Goal: Task Accomplishment & Management: Manage account settings

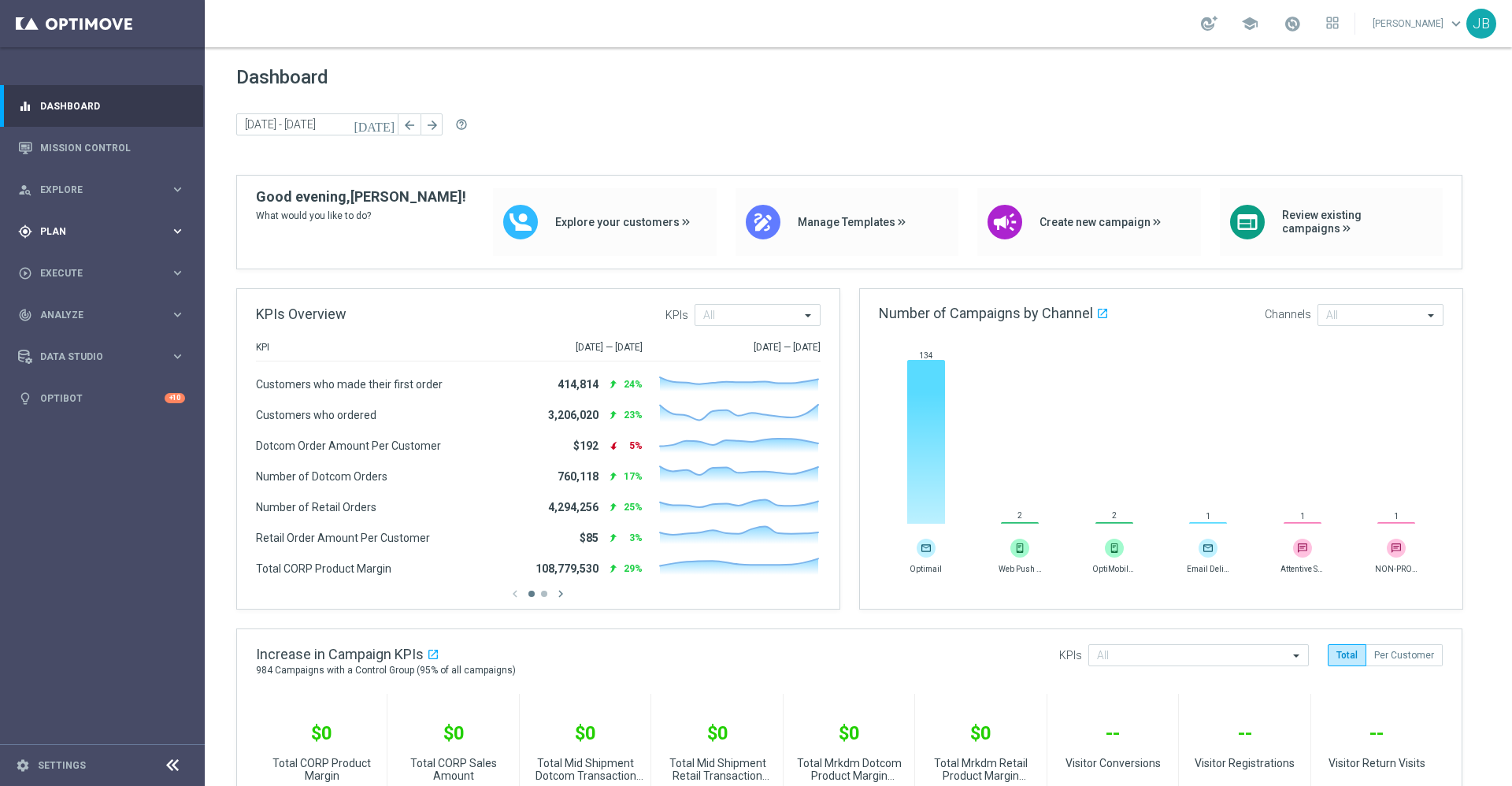
click at [78, 218] on div "gps_fixed Plan keyboard_arrow_right" at bounding box center [102, 230] width 203 height 42
click at [73, 269] on link "Target Groups" at bounding box center [102, 264] width 123 height 13
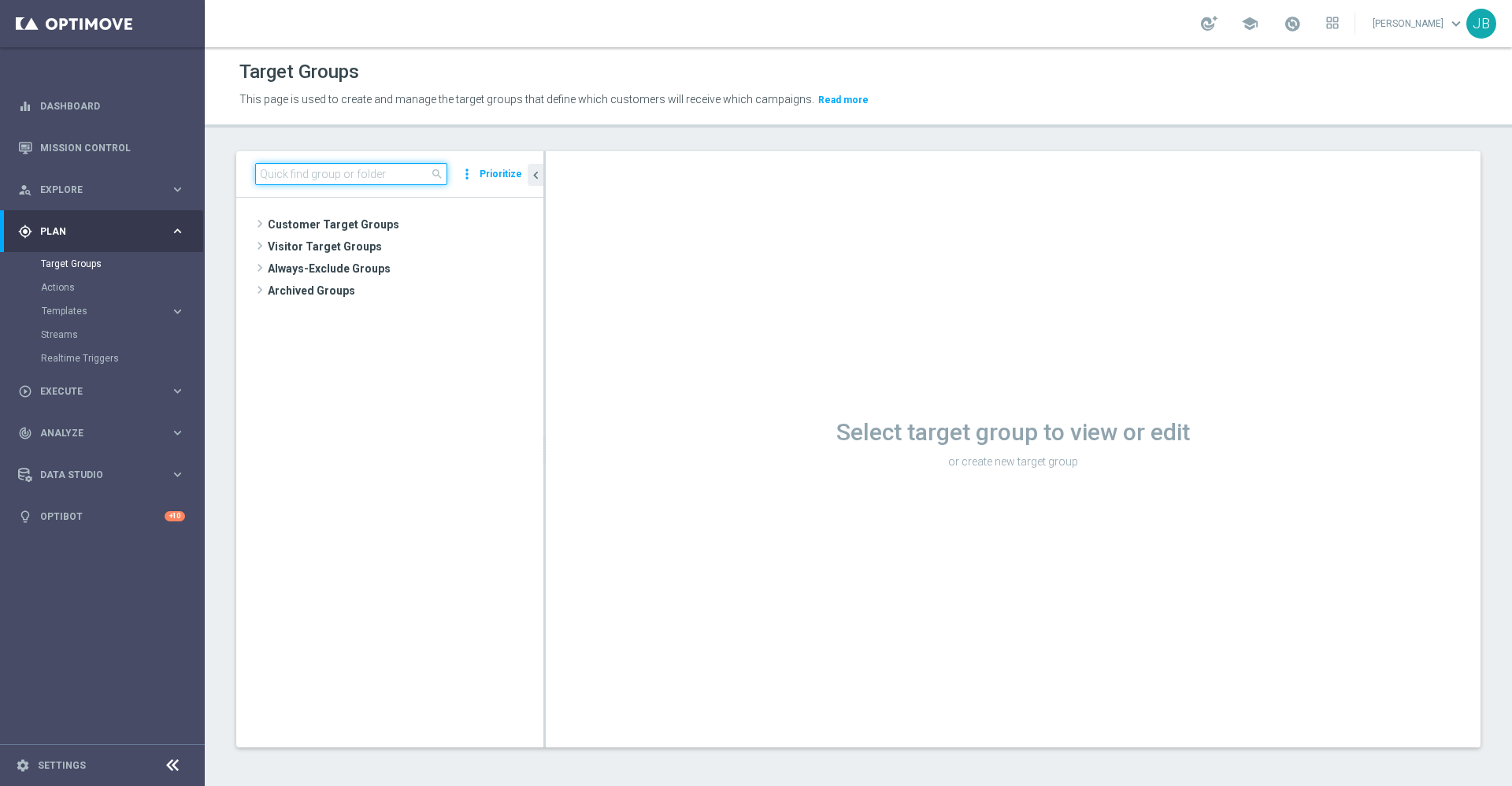
click at [323, 181] on input at bounding box center [350, 174] width 192 height 22
click at [345, 177] on input at bounding box center [350, 174] width 192 height 22
paste input "Blueprints"
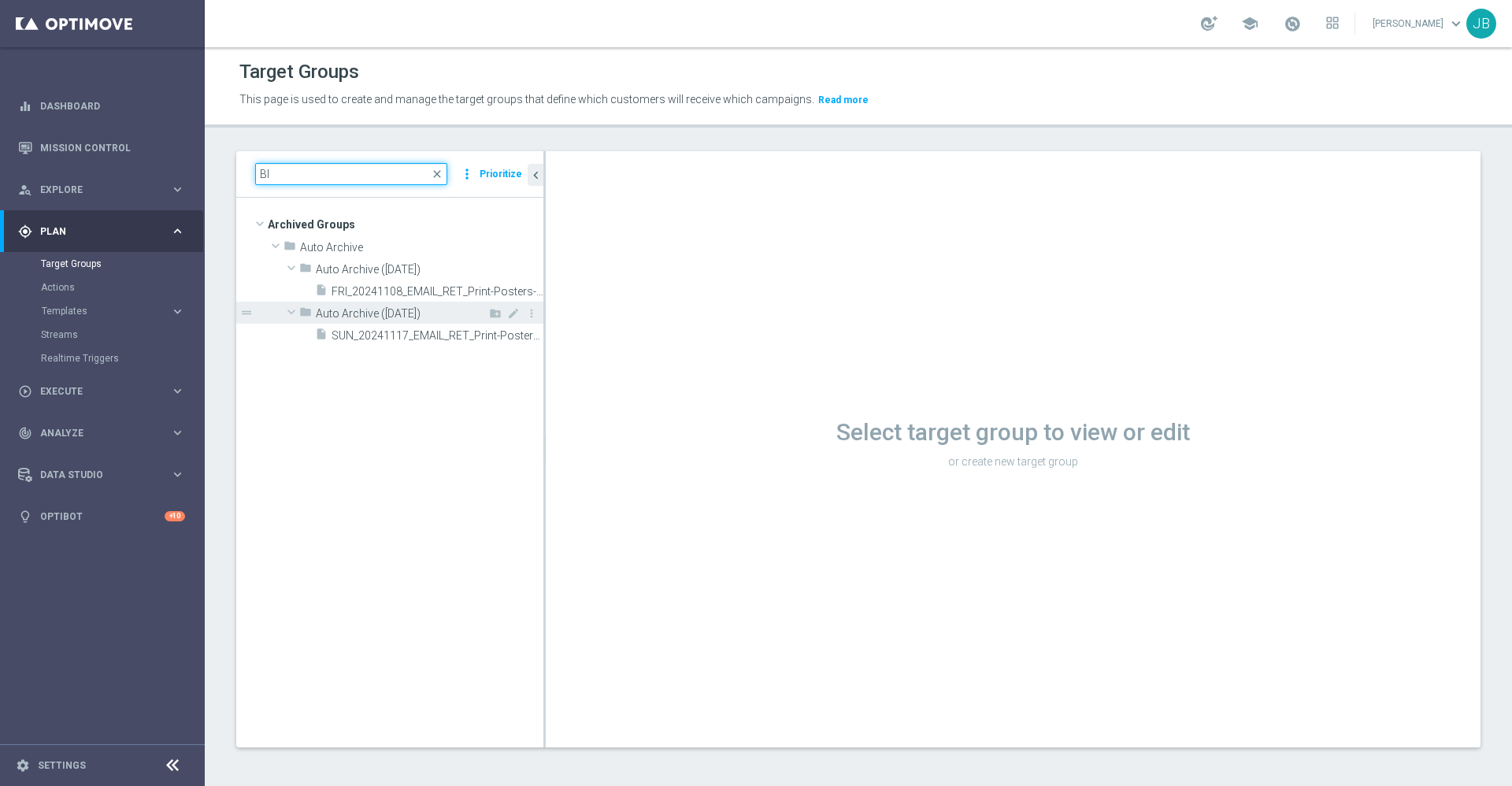
type input "B"
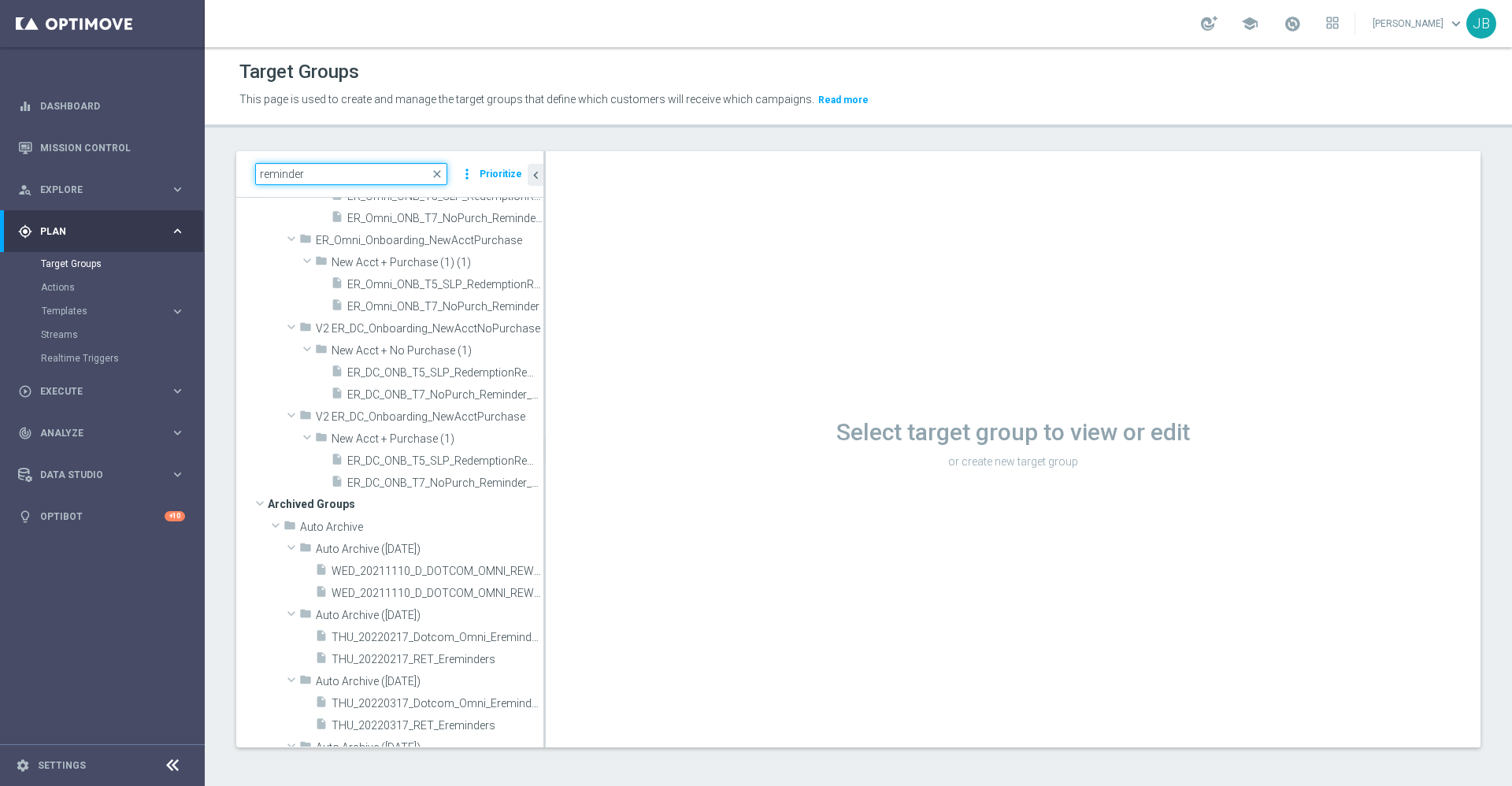
scroll to position [1303, 0]
click at [348, 176] on input "reminder" at bounding box center [350, 174] width 192 height 22
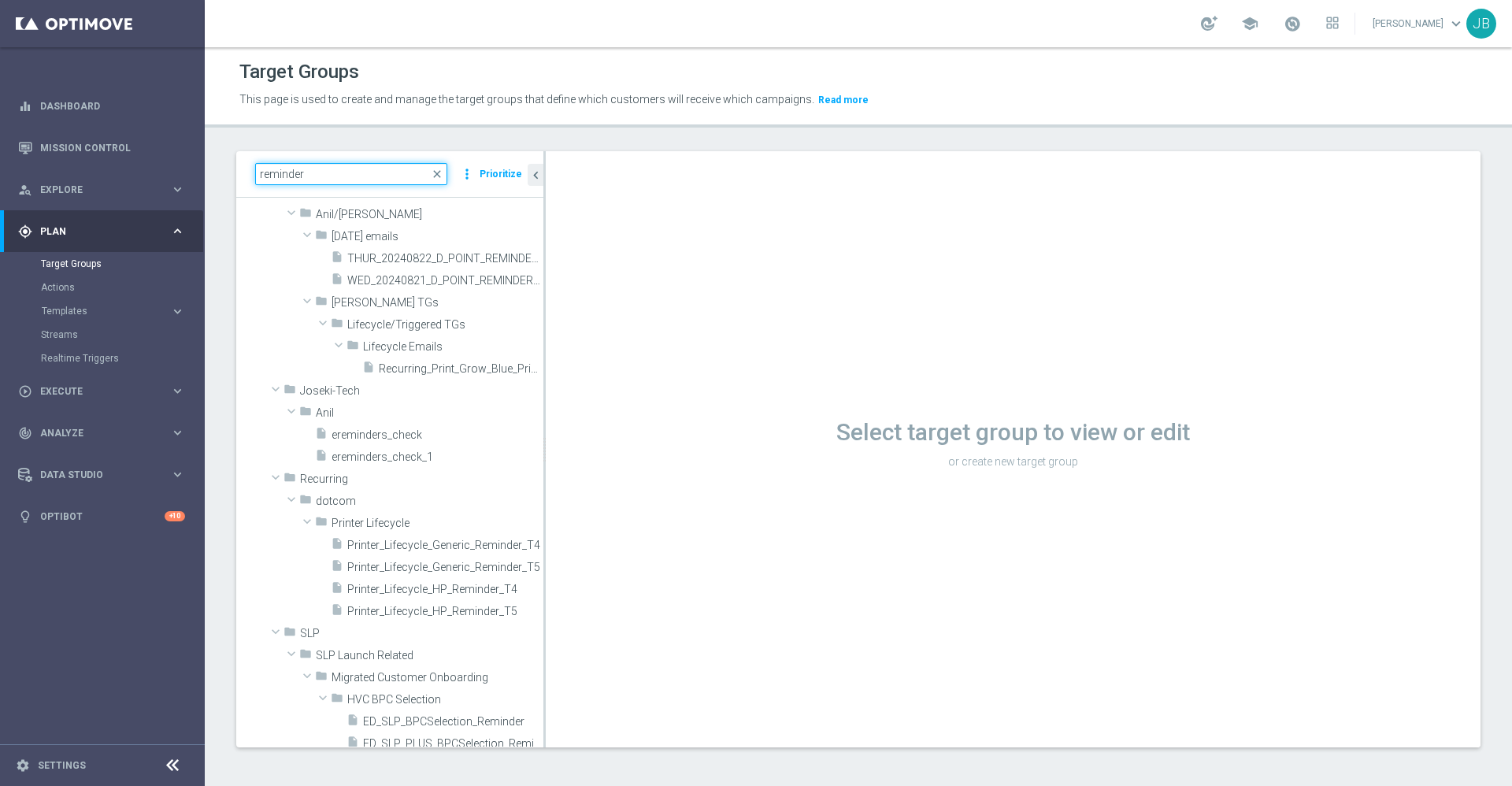
scroll to position [0, 0]
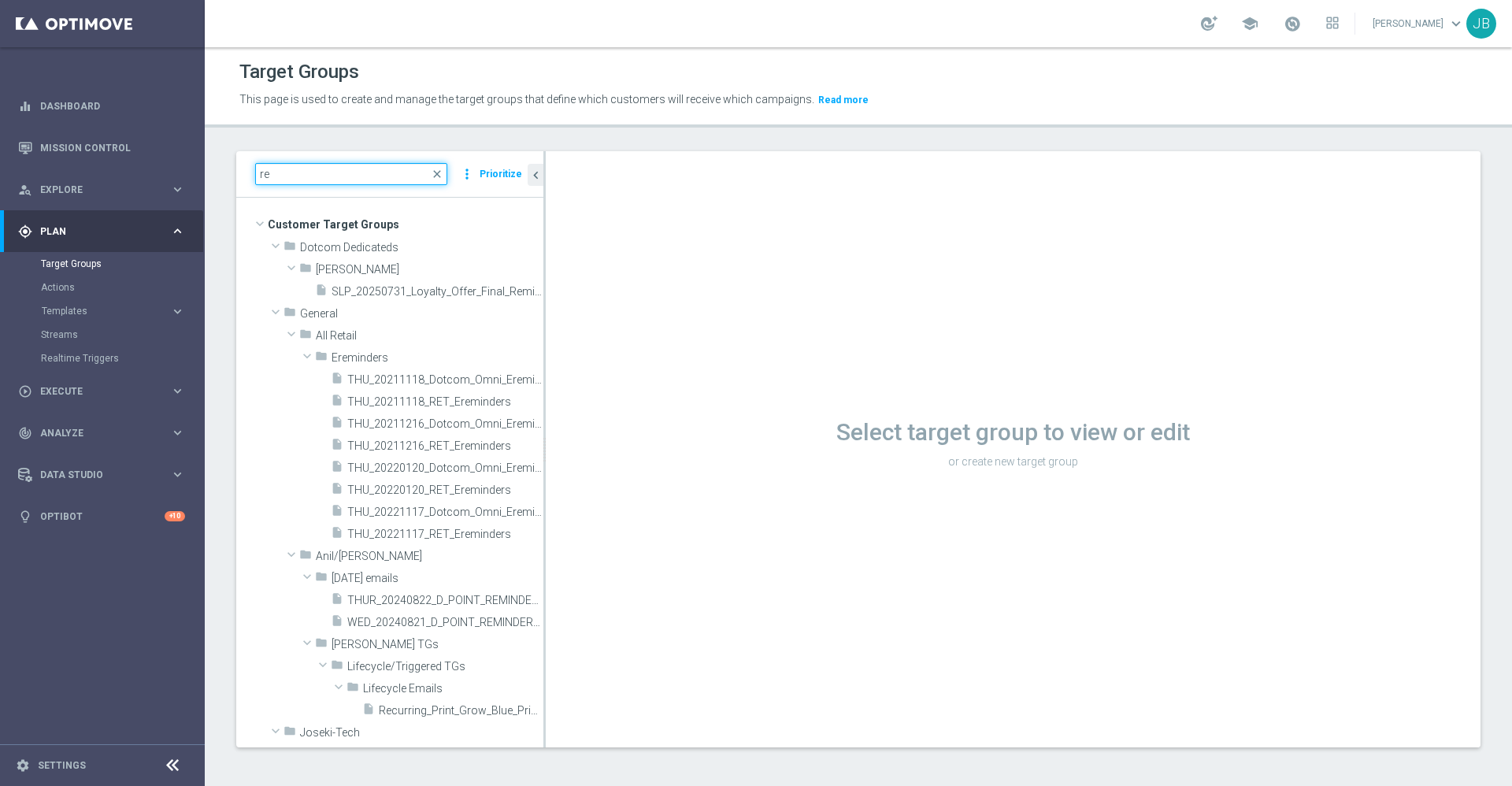
type input "r"
paste input "Recurring_Print_Grow_Blue_Print_Reminder"
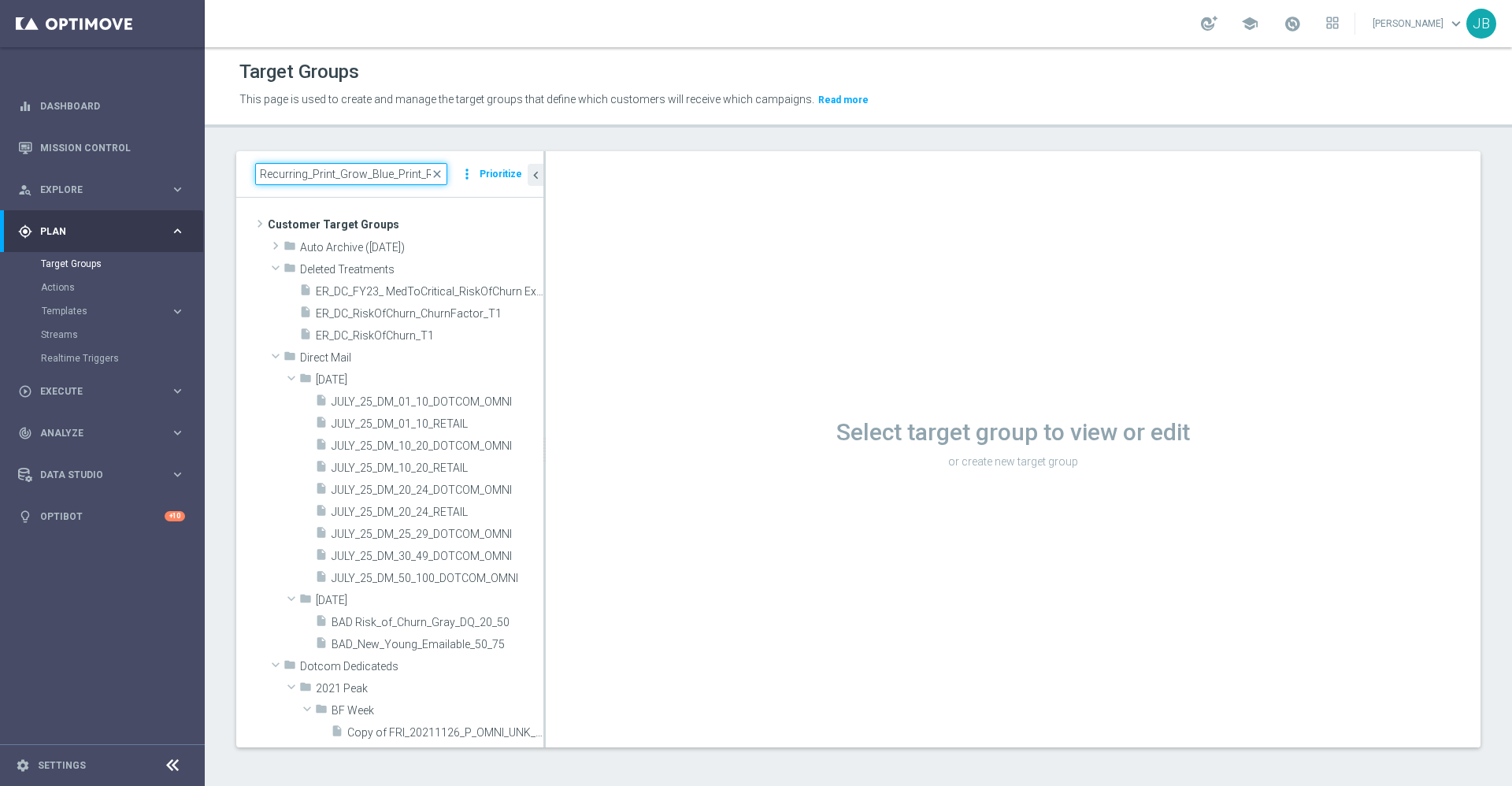
scroll to position [0, 35]
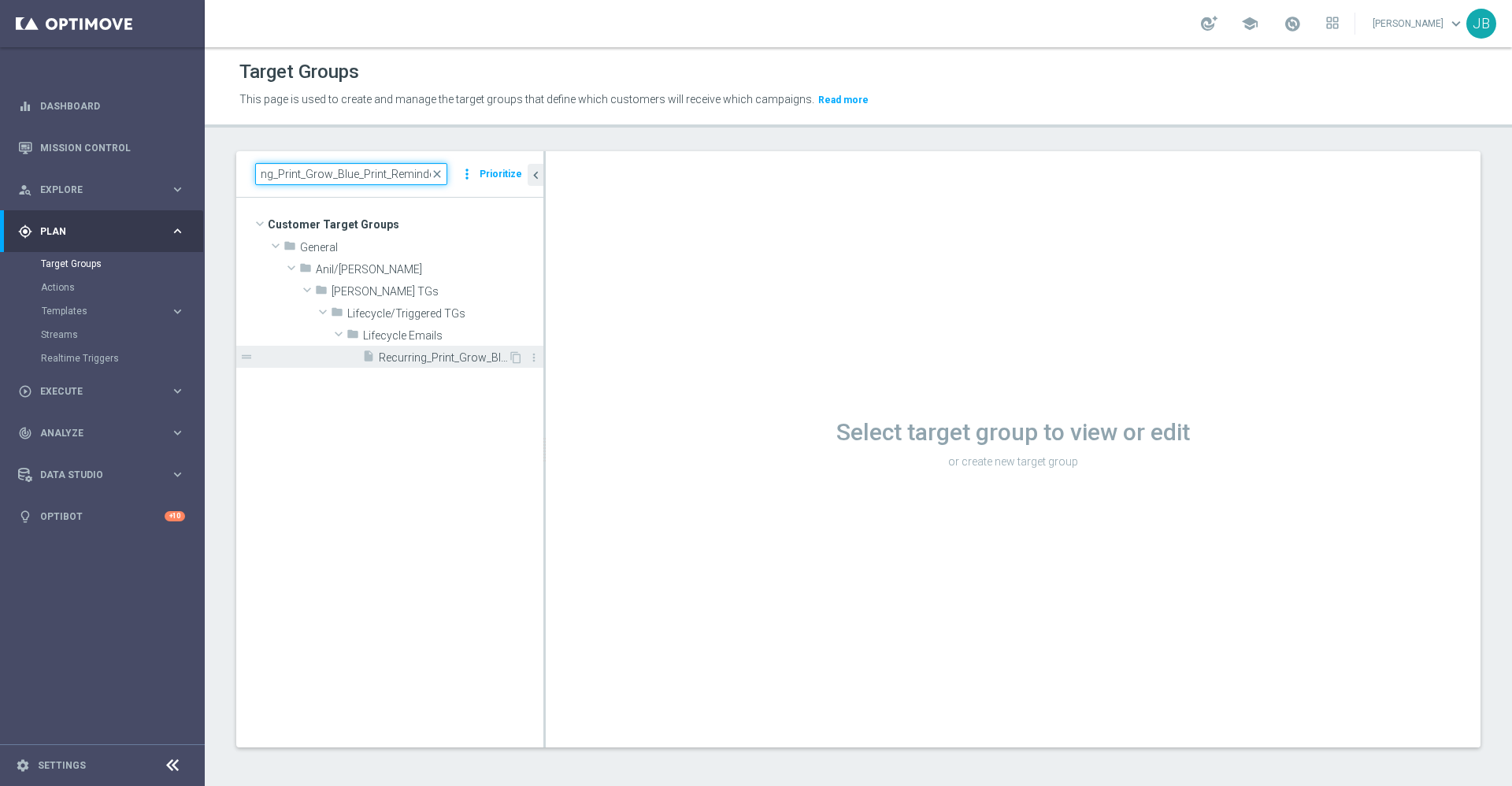
type input "Recurring_Print_Grow_Blue_Print_Reminder"
click at [431, 353] on span "Recurring_Print_Grow_Blue_Print_Reminder" at bounding box center [443, 358] width 129 height 14
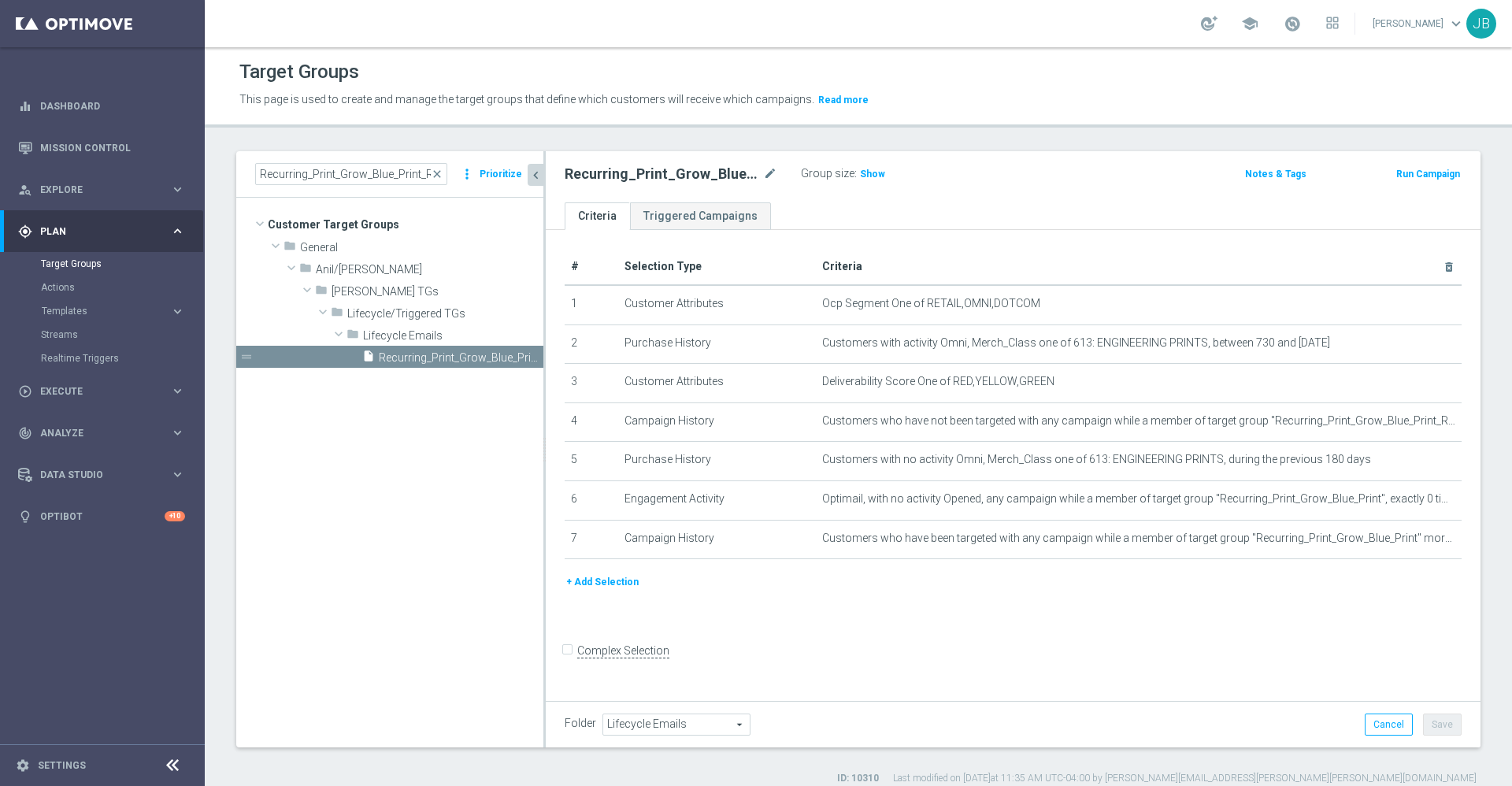
click at [532, 178] on icon "chevron_left" at bounding box center [535, 175] width 15 height 15
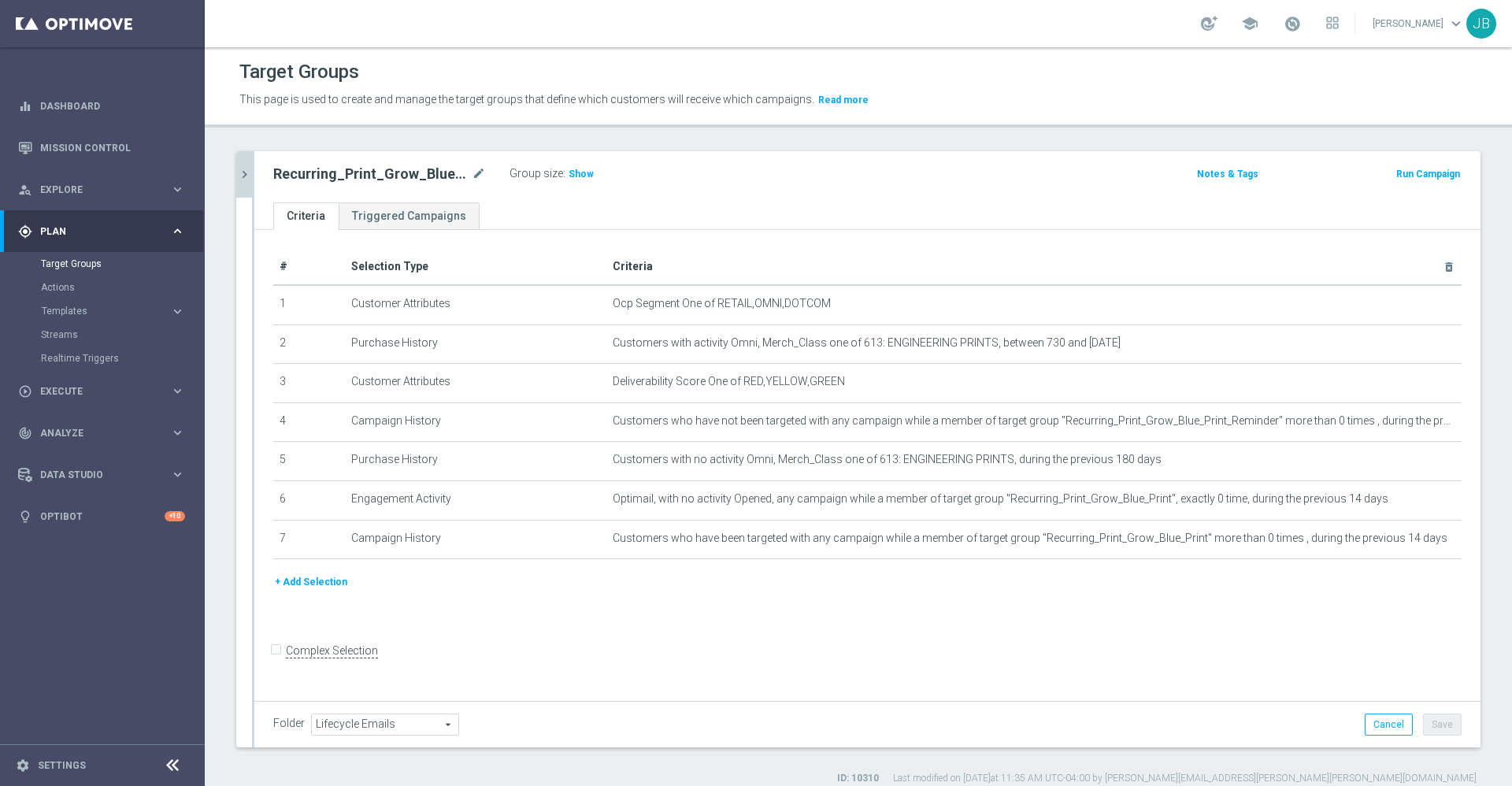
drag, startPoint x: 339, startPoint y: 296, endPoint x: 1392, endPoint y: 581, distance: 1090.9
click at [1392, 581] on div "# Selection Type Criteria delete_forever 1 Customer Attributes Ocp Segment One …" at bounding box center [868, 464] width 1226 height 467
click at [587, 167] on h3 "Show" at bounding box center [581, 174] width 28 height 18
click at [480, 172] on icon "mode_edit" at bounding box center [478, 174] width 15 height 19
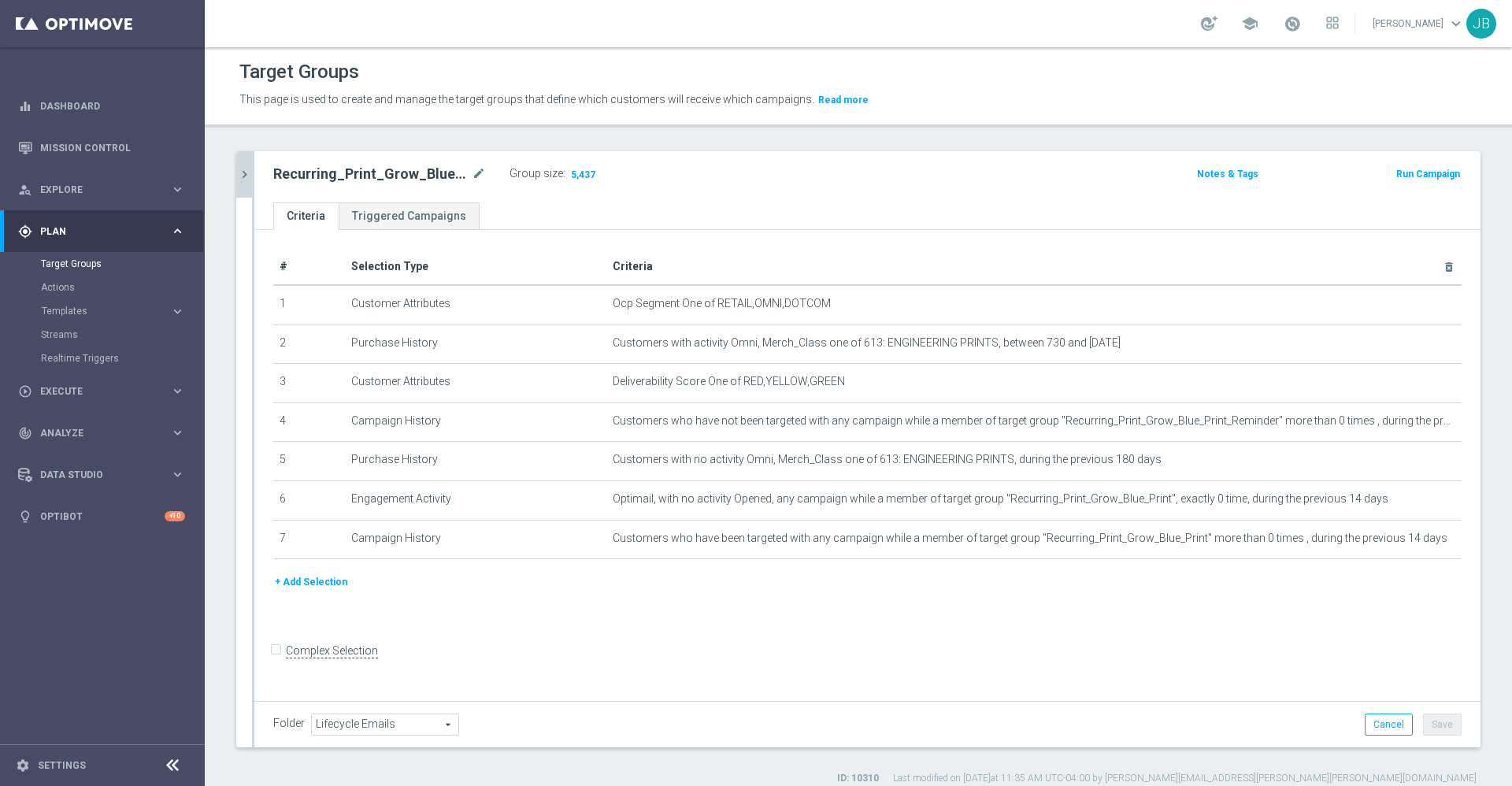
drag, startPoint x: 274, startPoint y: 296, endPoint x: 1413, endPoint y: 577, distance: 1173.2
click at [1413, 573] on div "# Selection Type Criteria delete_forever 1 Customer Attributes Ocp Segment One …" at bounding box center [868, 411] width 1212 height 324
copy table "# Selection Type Criteria delete_forever"
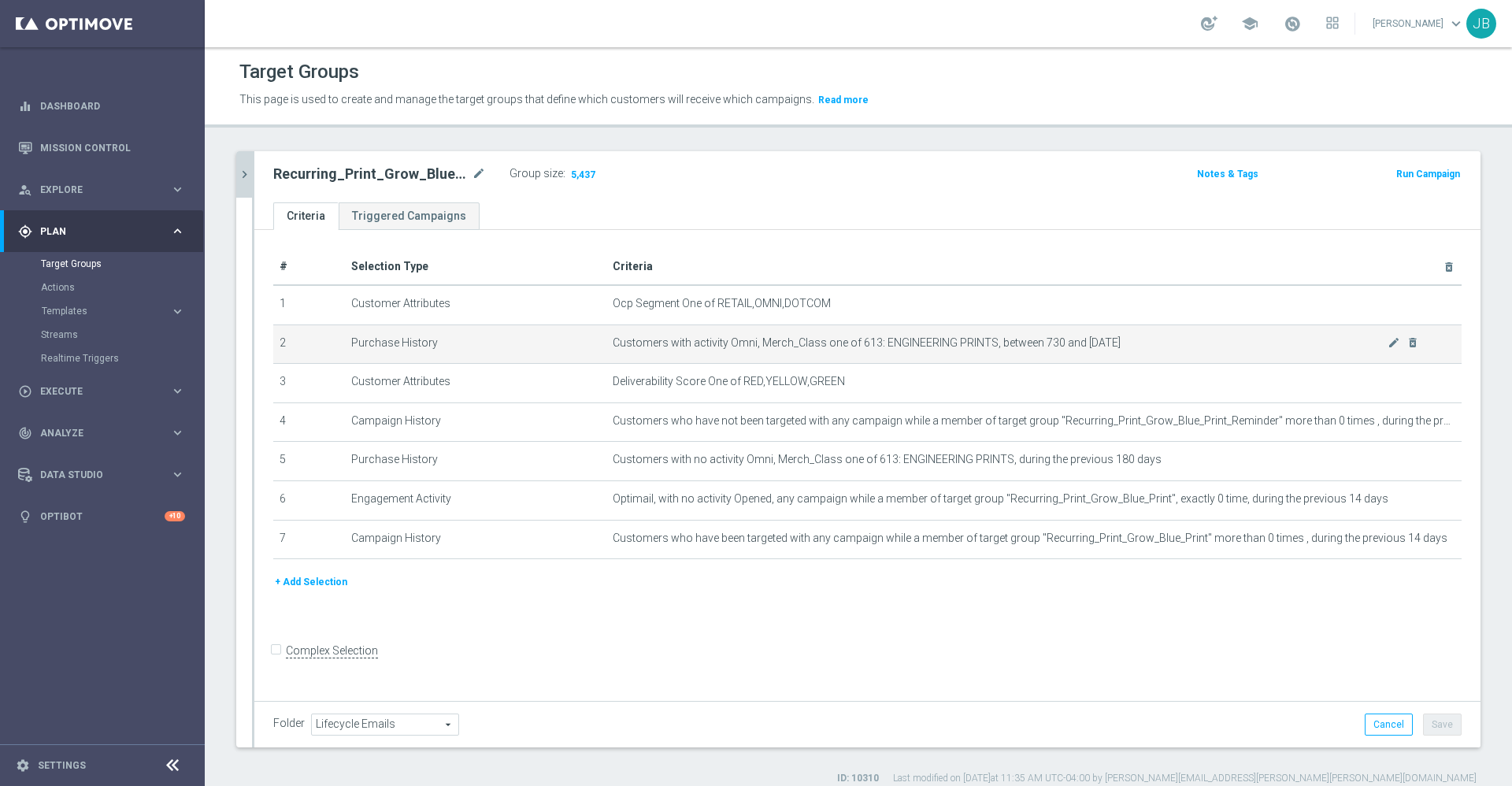
click at [905, 347] on span "Customers with activity Omni, Merch_Class one of 613: ENGINEERING PRINTS, betwe…" at bounding box center [1001, 344] width 776 height 14
drag, startPoint x: 875, startPoint y: 342, endPoint x: 1162, endPoint y: 341, distance: 287.0
click at [1162, 341] on span "Customers with activity Omni, Merch_Class one of 613: ENGINEERING PRINTS, betwe…" at bounding box center [1001, 344] width 776 height 14
copy span "ENGINEERING PRINTS, between 730 and [DATE]"
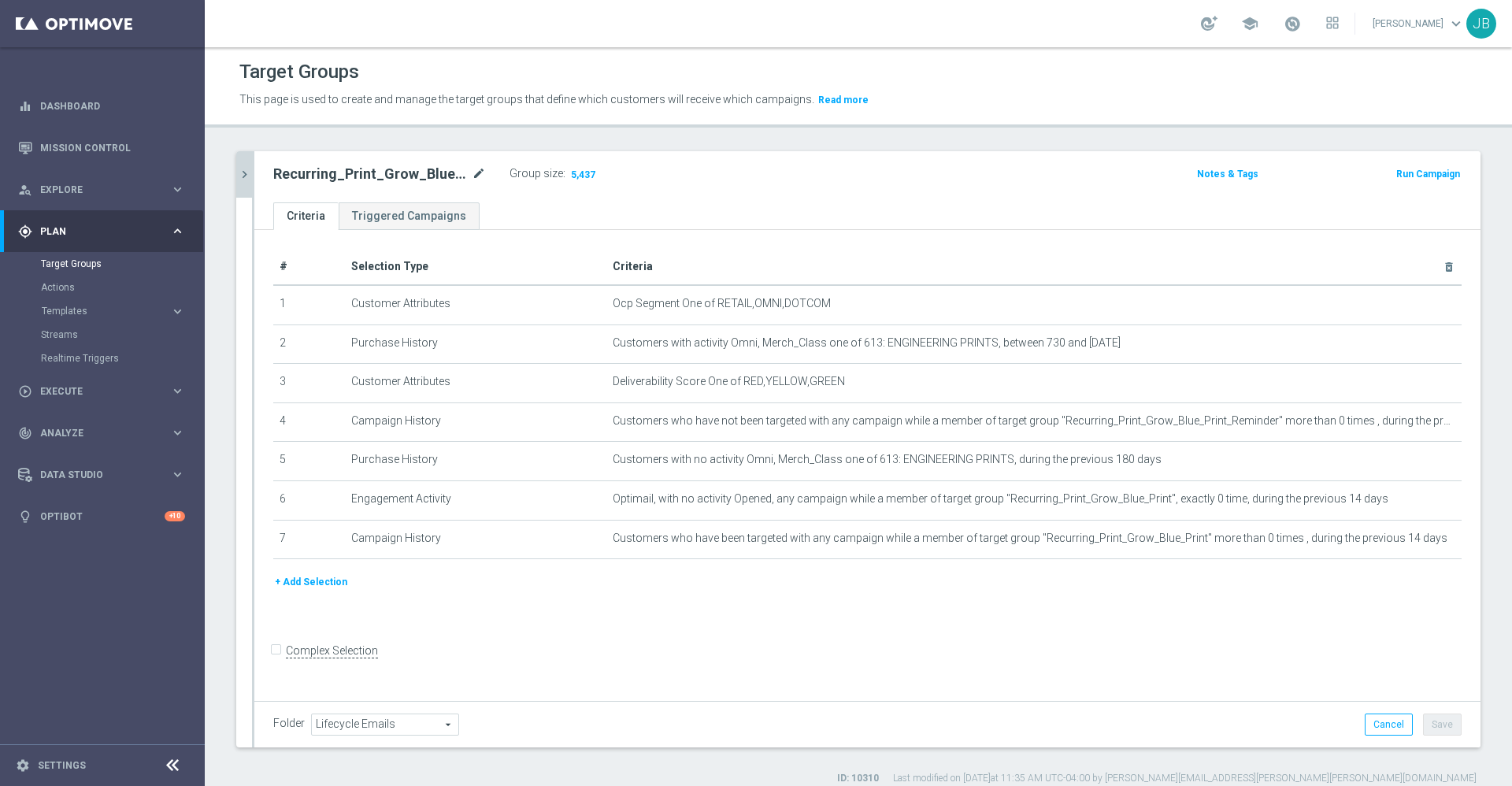
click at [479, 174] on icon "mode_edit" at bounding box center [478, 174] width 15 height 19
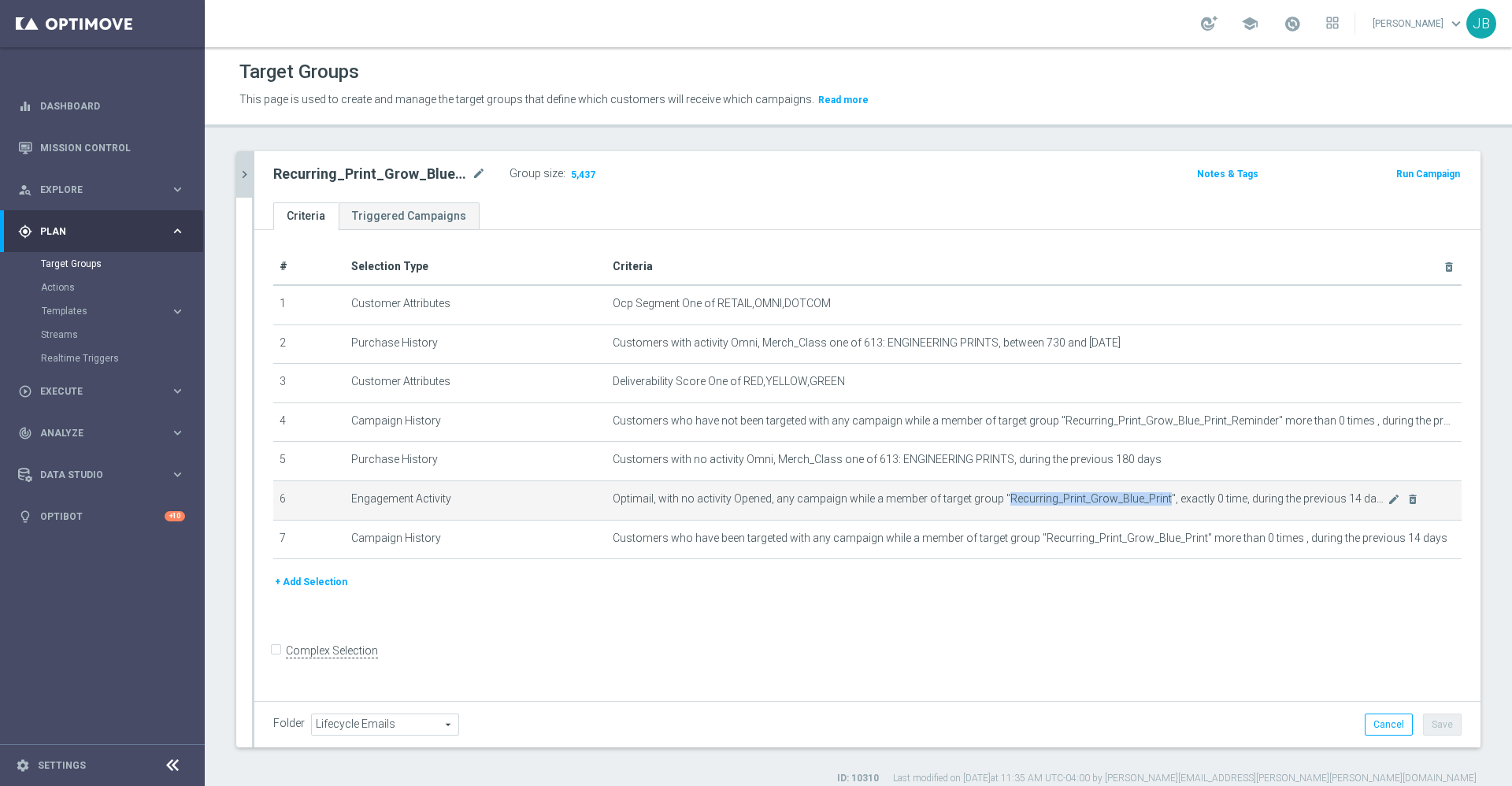
drag, startPoint x: 996, startPoint y: 500, endPoint x: 1155, endPoint y: 504, distance: 159.1
click at [1155, 504] on span "Optimail, with no activity Opened, any campaign while a member of target group …" at bounding box center [1001, 499] width 776 height 14
copy span "Recurring_Print_Grow_Blue_Print"
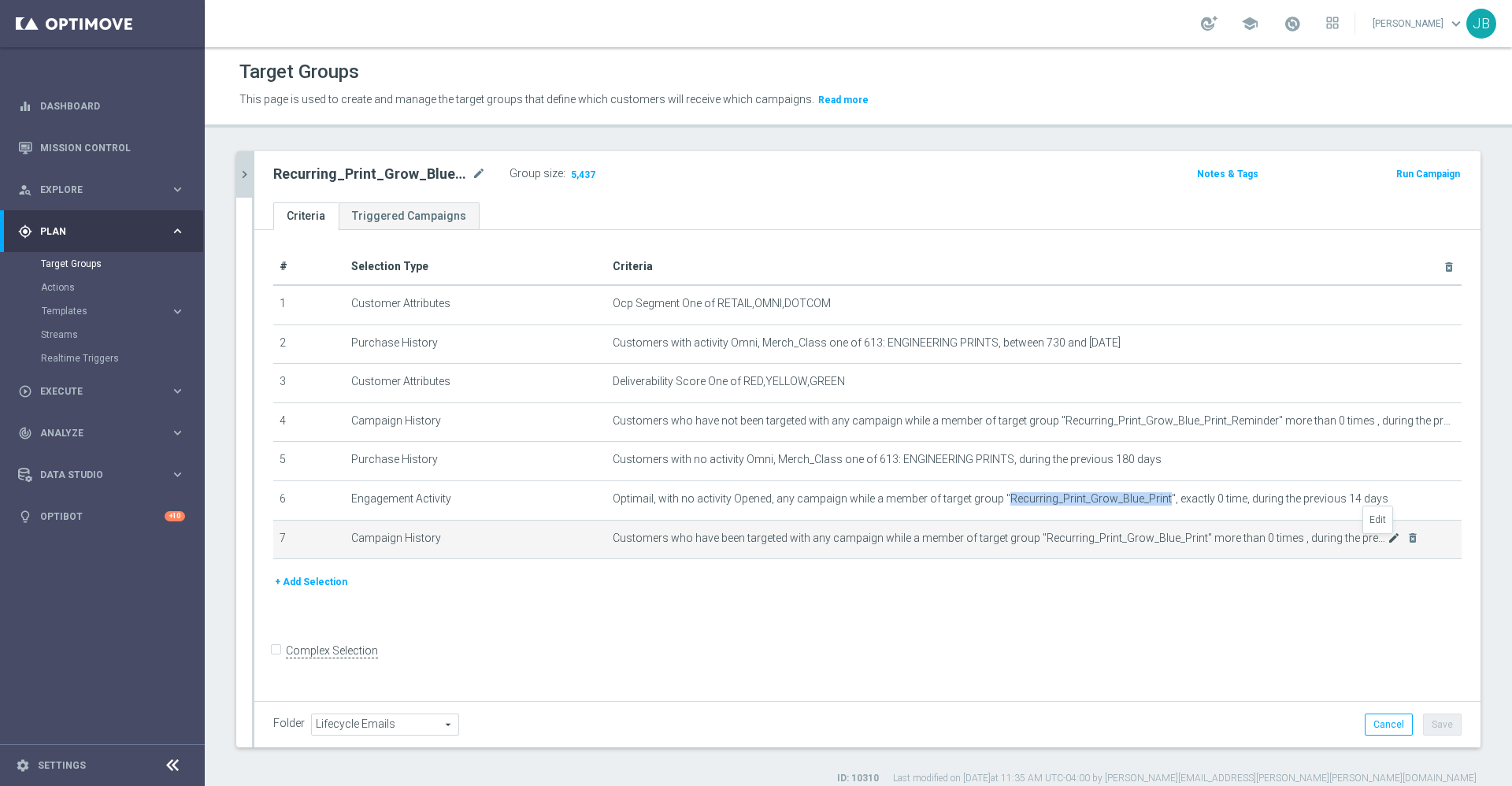
click at [1388, 545] on icon "mode_edit" at bounding box center [1394, 538] width 13 height 13
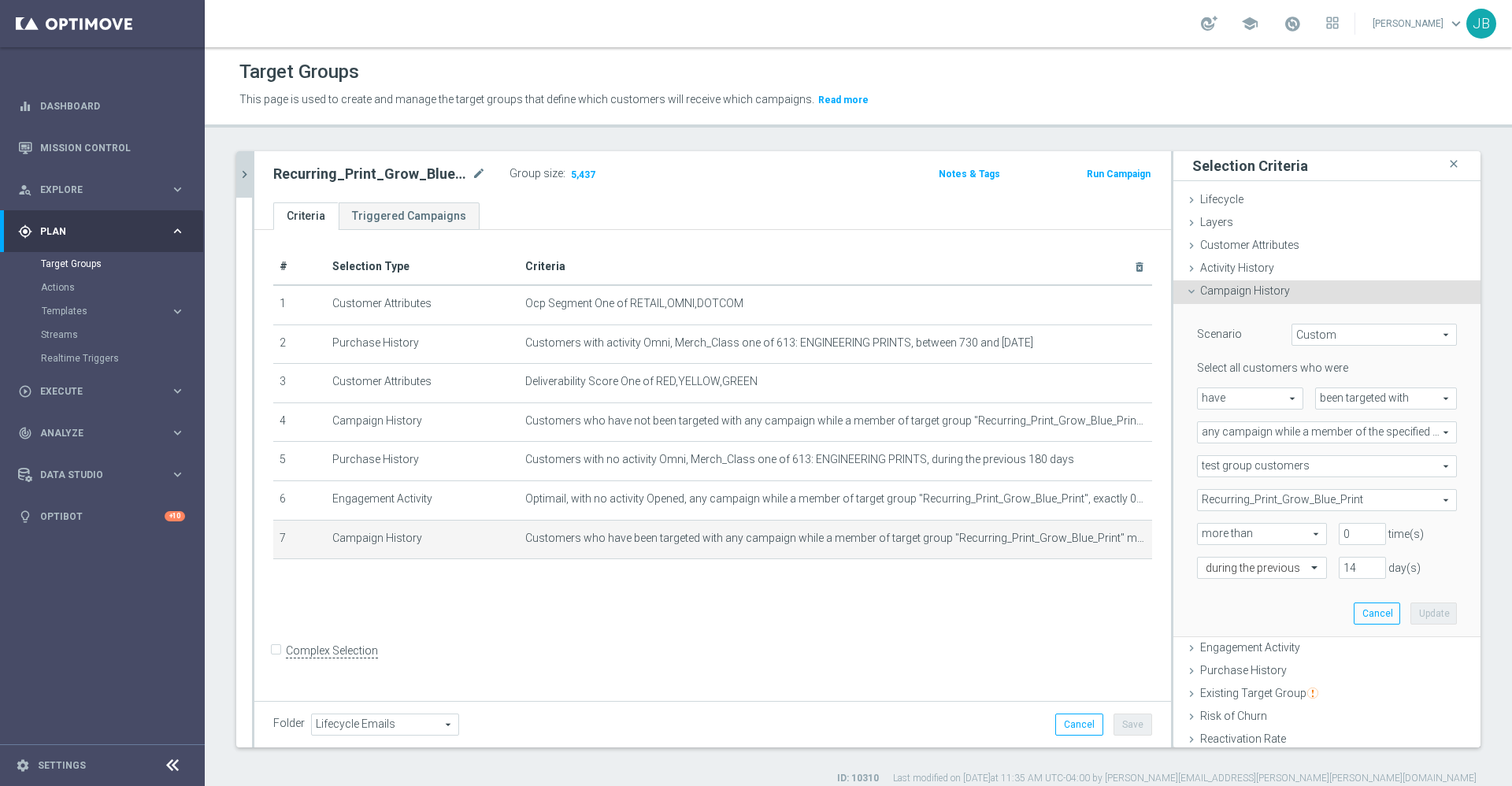
click at [882, 646] on div "# Selection Type Criteria delete_forever 1 Customer Attributes Ocp Segment One …" at bounding box center [713, 464] width 917 height 467
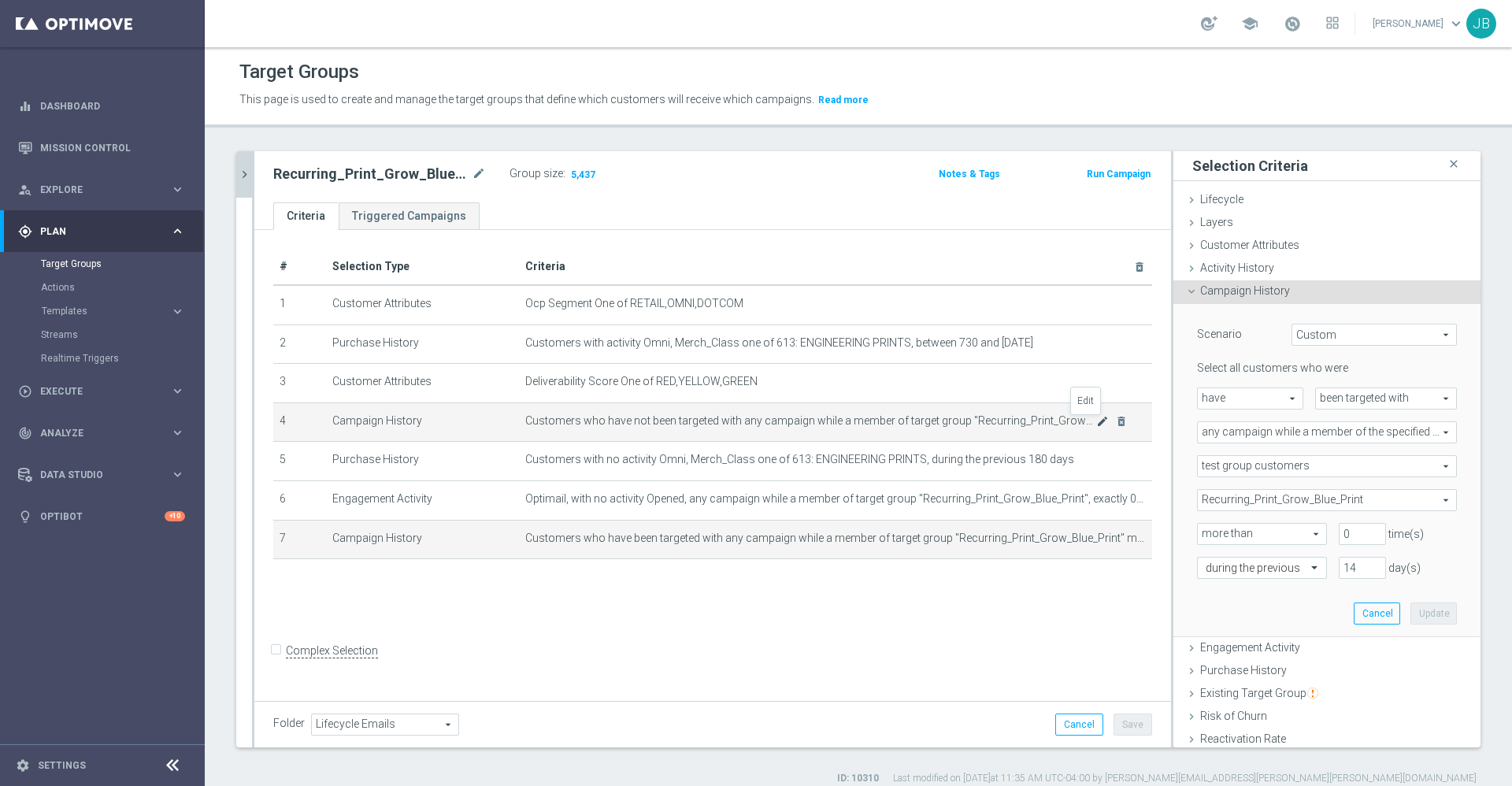
click at [1096, 428] on icon "mode_edit" at bounding box center [1102, 421] width 13 height 13
click at [1096, 545] on icon "mode_edit" at bounding box center [1102, 538] width 13 height 13
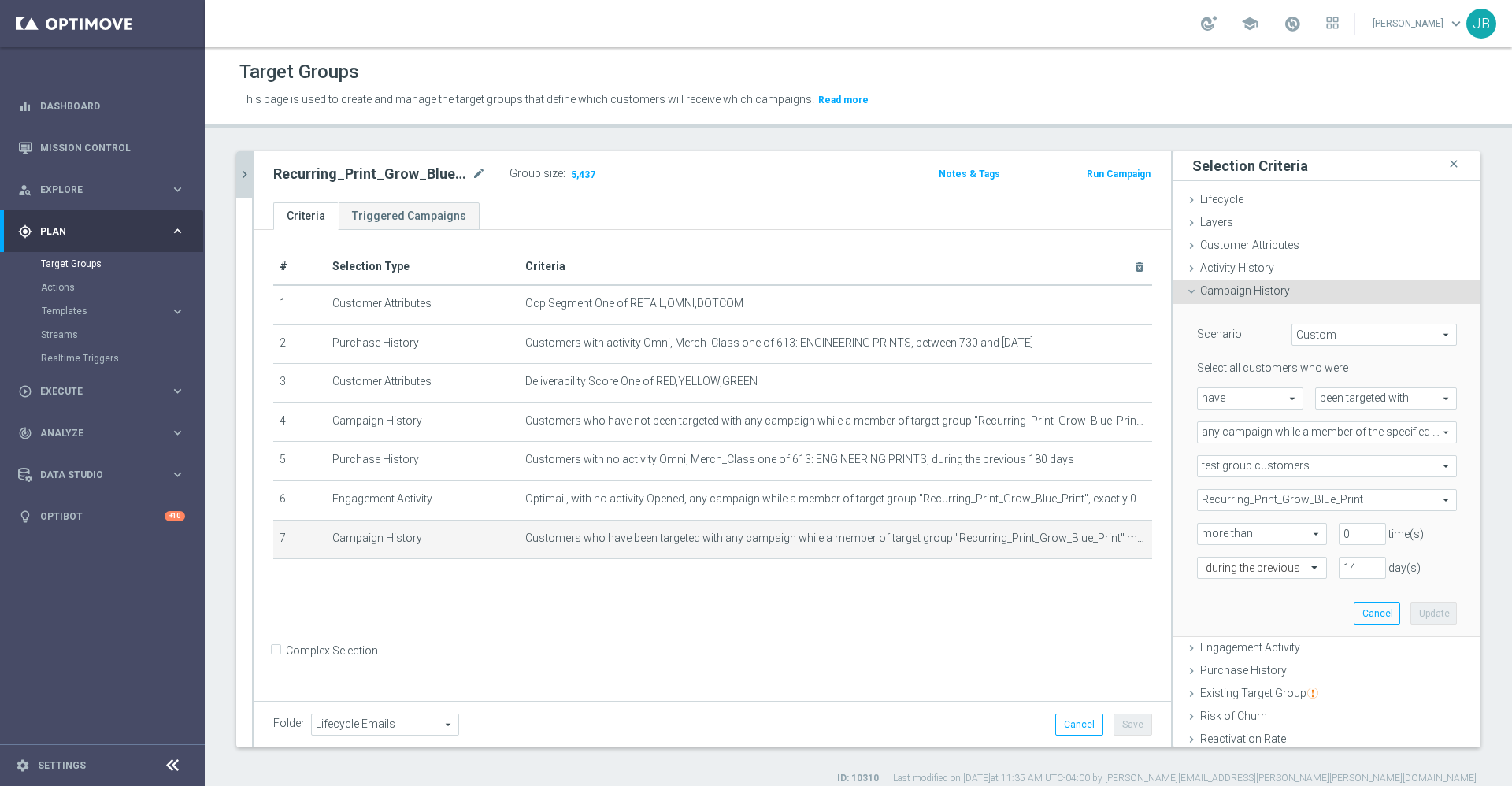
click at [247, 182] on icon "chevron_right" at bounding box center [244, 174] width 15 height 15
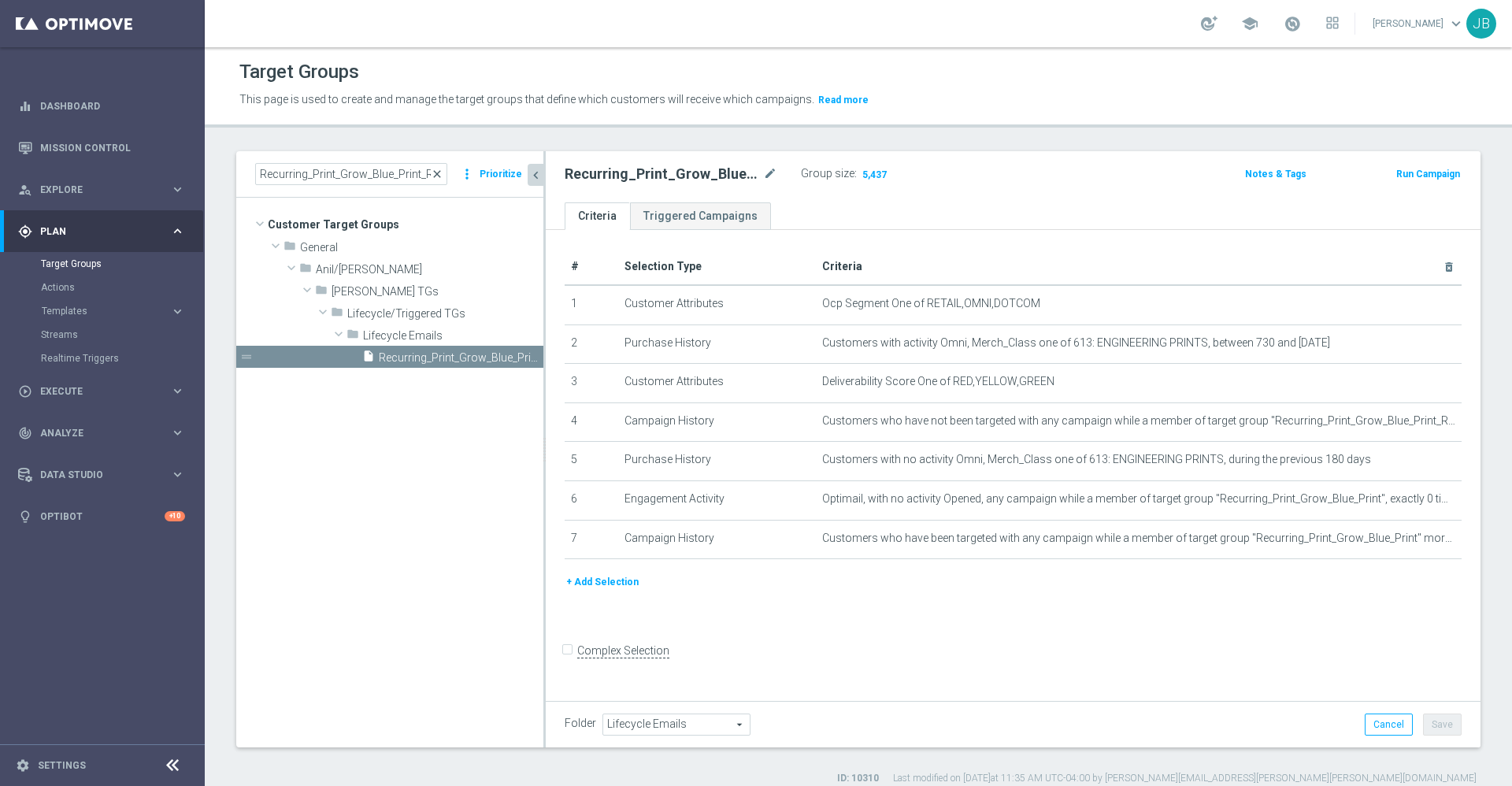
click at [437, 174] on span "close" at bounding box center [436, 174] width 13 height 13
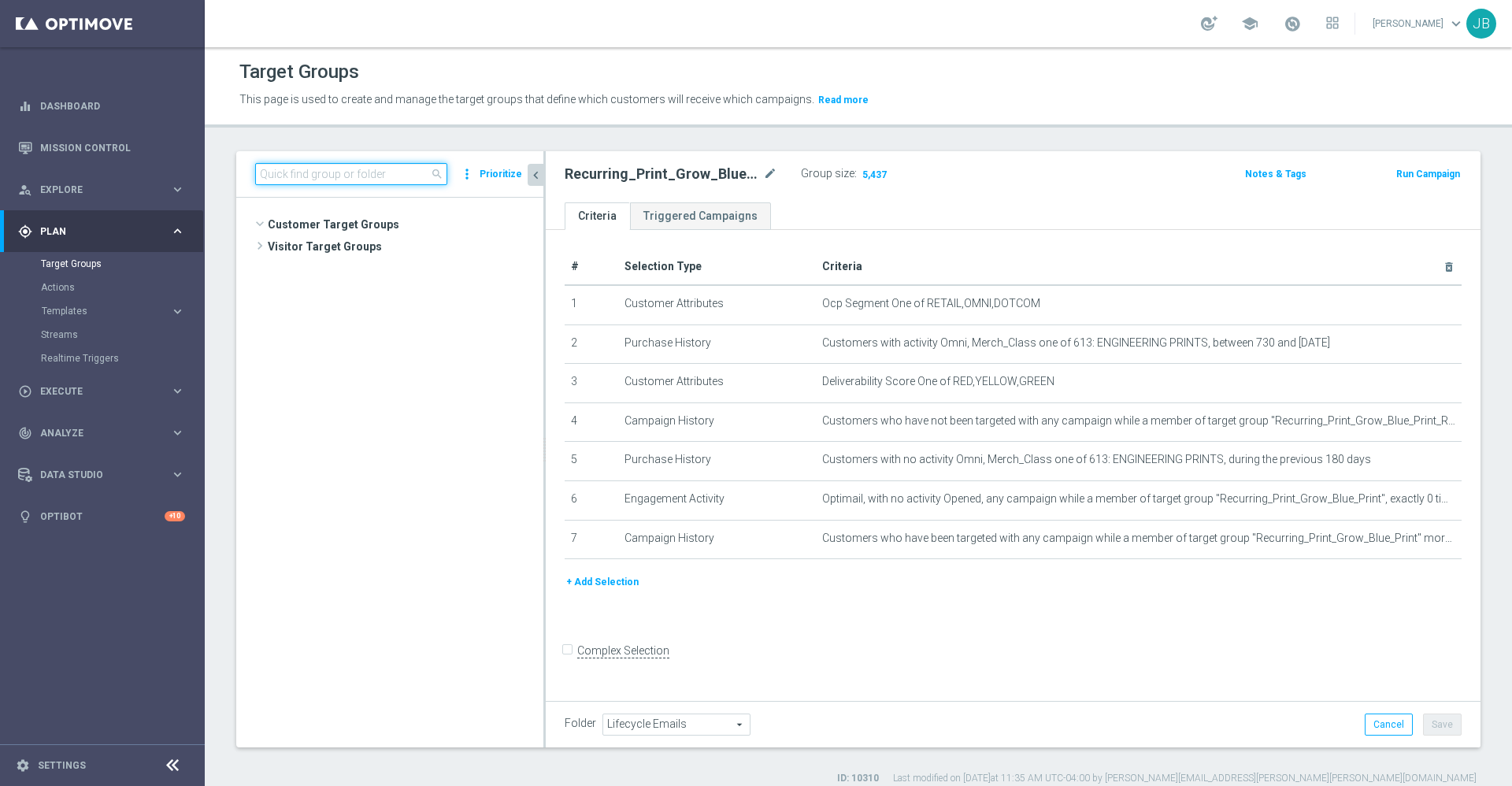
click at [373, 175] on input at bounding box center [350, 174] width 192 height 22
paste input "Recurring_Print_Grow_Blue_Print"
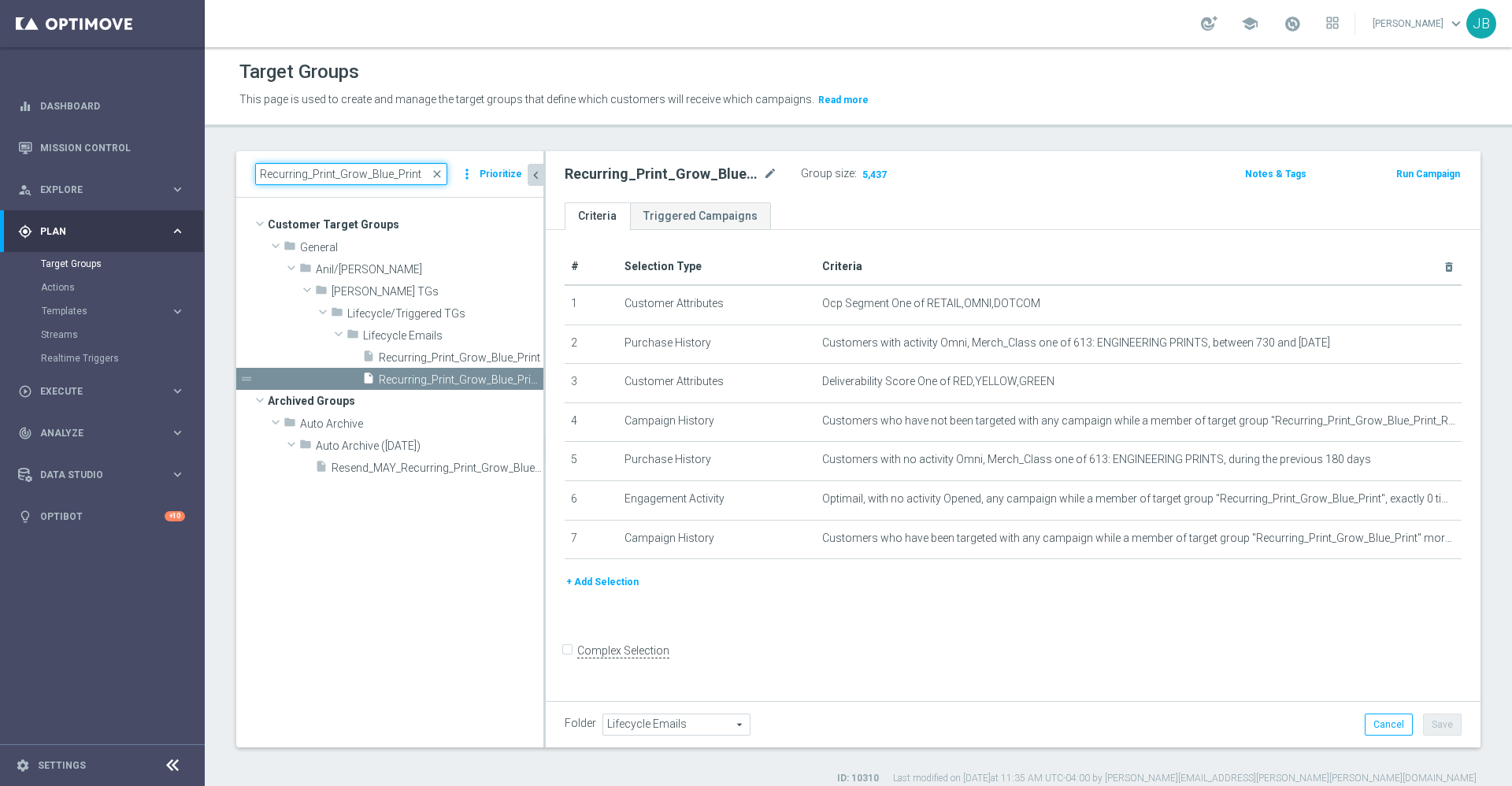
scroll to position [0, 0]
type input "Recurring_Print_Grow_Blue_Print"
click at [463, 354] on span "Recurring_Print_Grow_Blue_Print" at bounding box center [443, 358] width 129 height 14
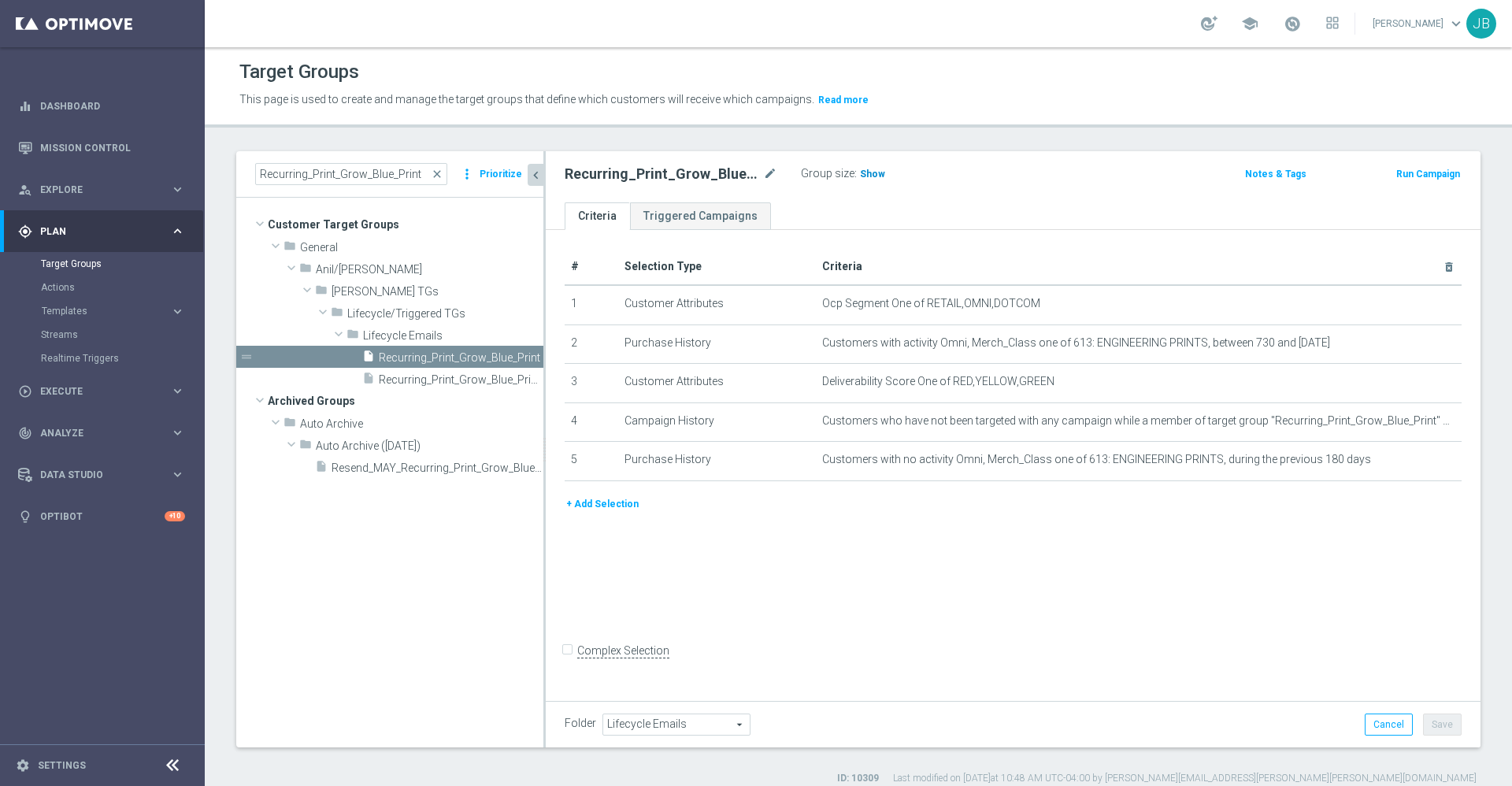
click at [873, 177] on span "Show" at bounding box center [873, 174] width 25 height 11
click at [778, 170] on div "Recurring_Print_Grow_Blue_Print mode_edit" at bounding box center [683, 174] width 236 height 22
click at [773, 170] on icon "mode_edit" at bounding box center [770, 174] width 15 height 19
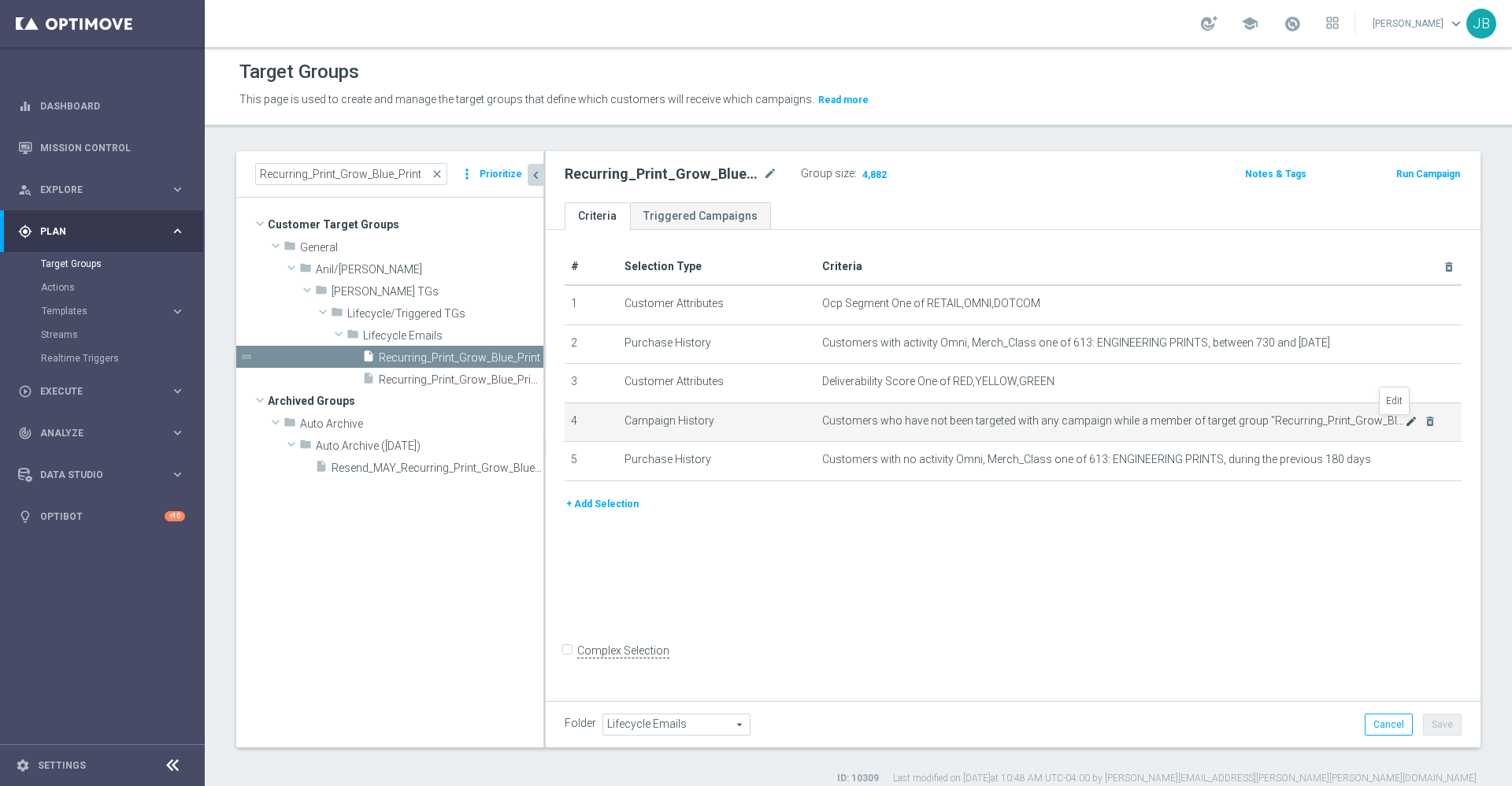
click at [1406, 426] on icon "mode_edit" at bounding box center [1411, 421] width 13 height 13
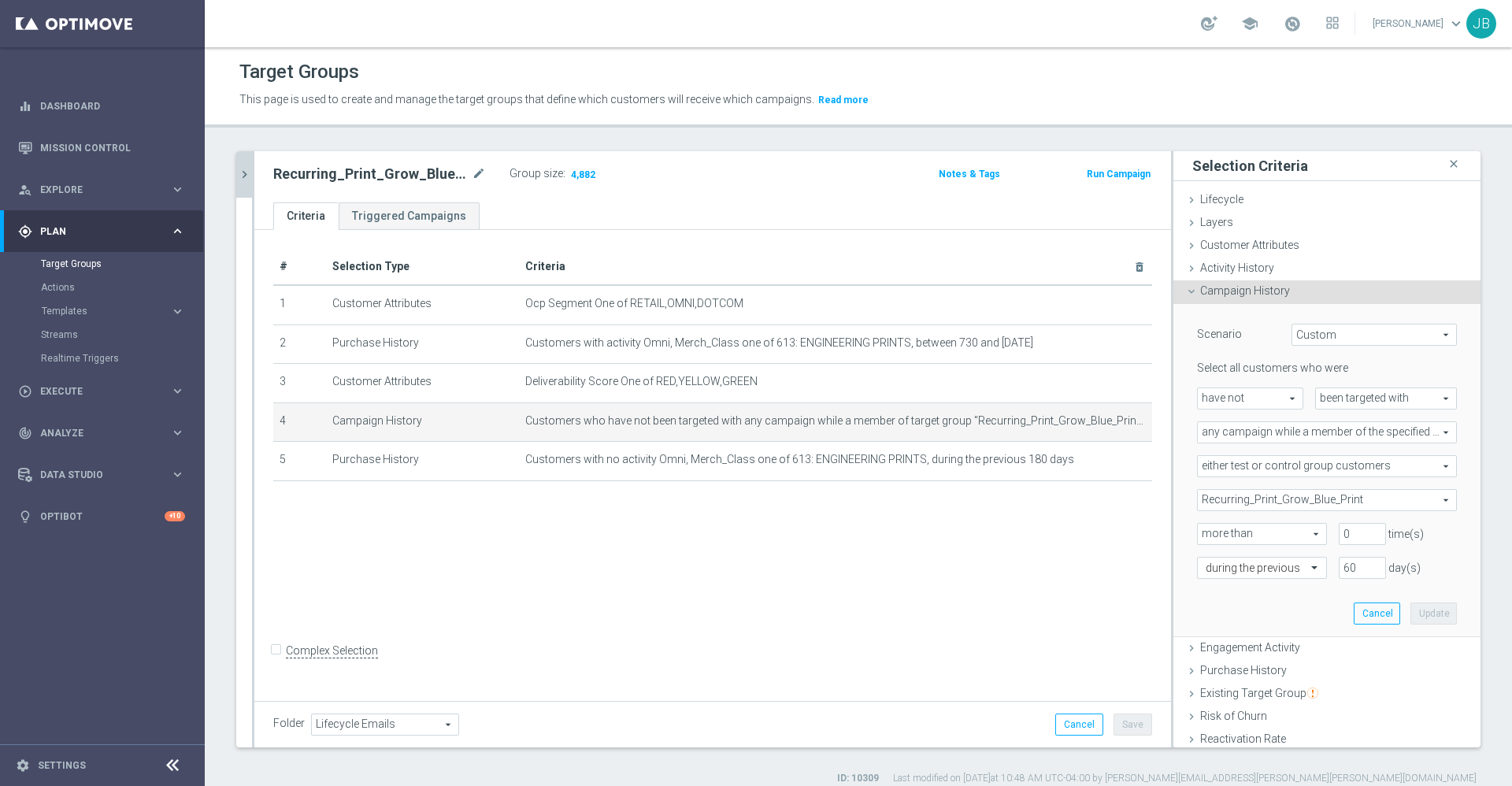
click at [240, 178] on icon "chevron_right" at bounding box center [244, 174] width 15 height 15
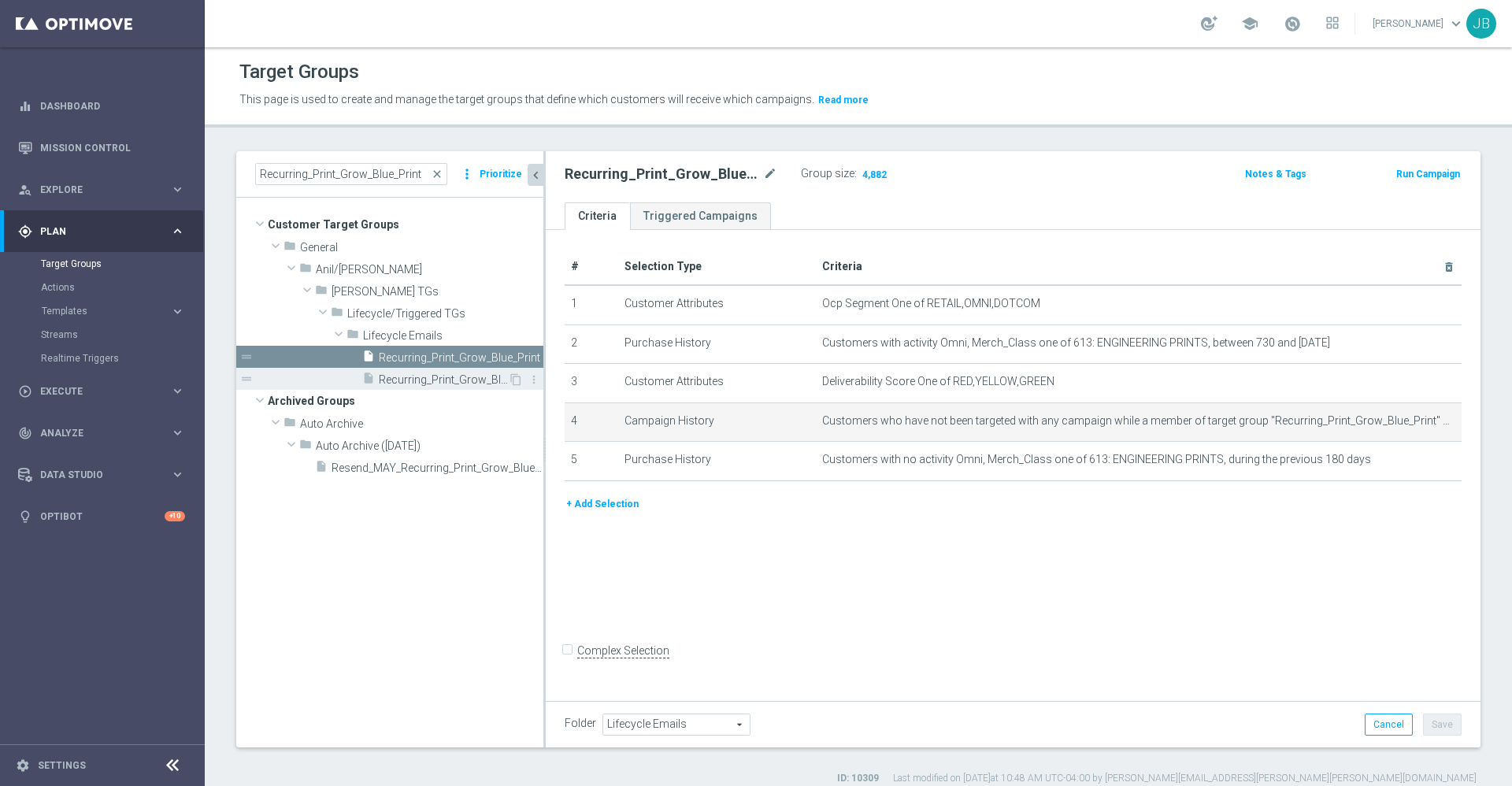
click at [446, 373] on span "Recurring_Print_Grow_Blue_Print_Reminder" at bounding box center [443, 380] width 129 height 14
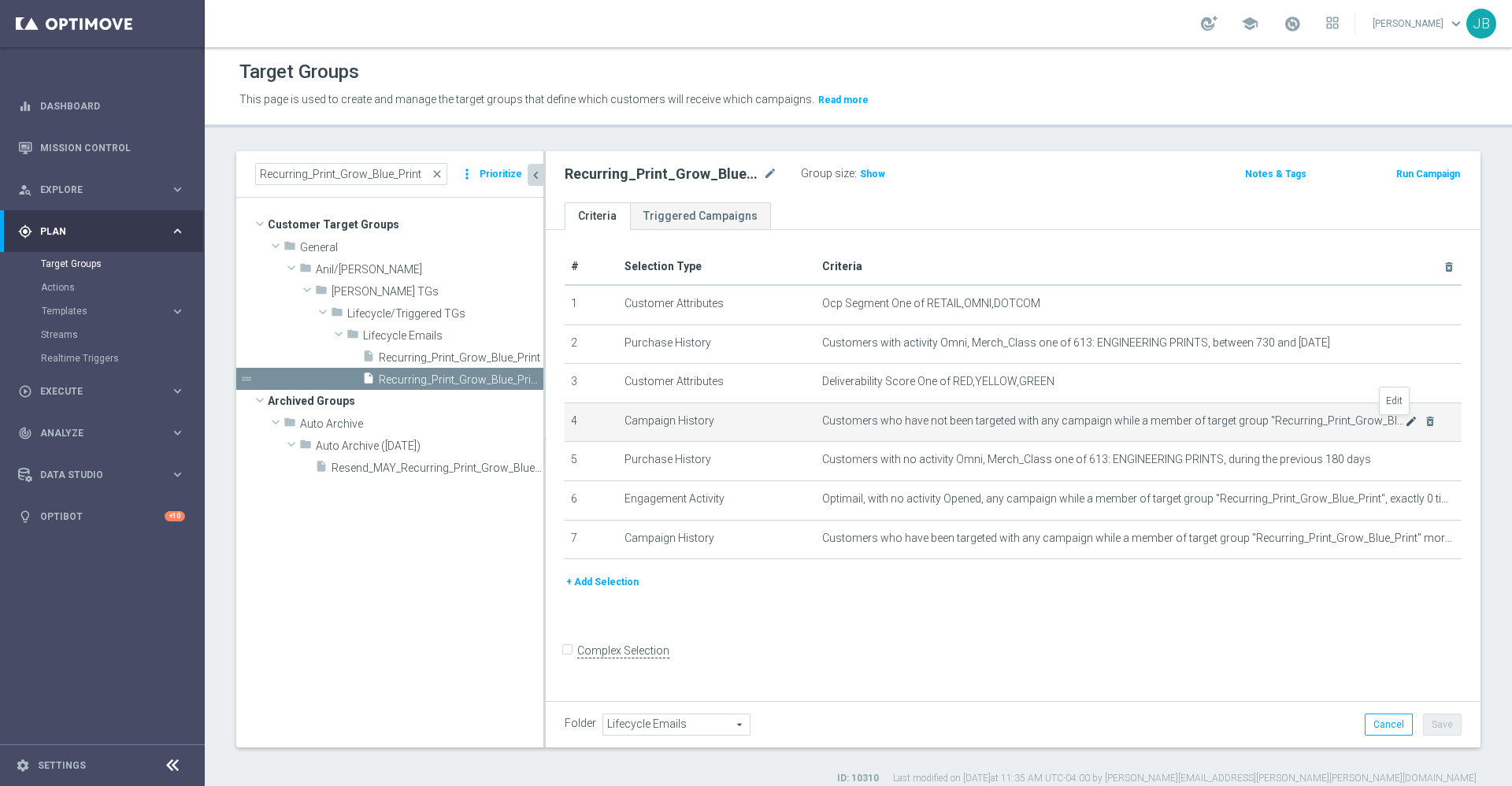
click at [1406, 425] on icon "mode_edit" at bounding box center [1411, 421] width 13 height 13
